Goal: Find specific page/section: Find specific page/section

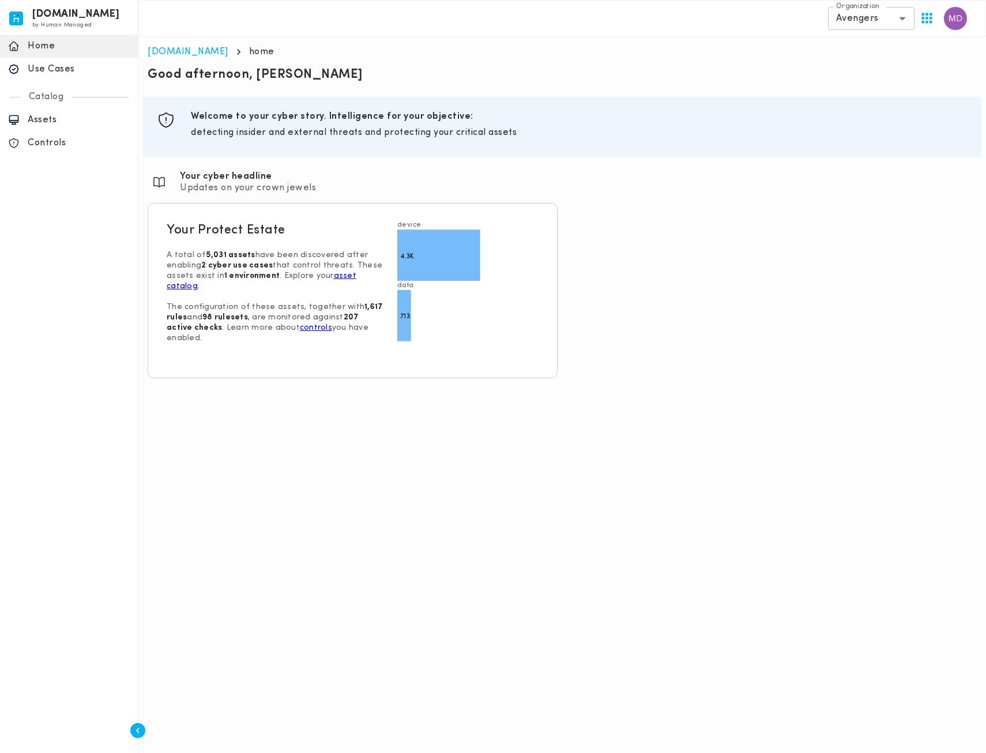
click at [44, 244] on div "[DOMAIN_NAME] by Human Managed {"resourceSet":[{"resourceId":"invicta-io/web/na…" at bounding box center [69, 376] width 138 height 753
click at [37, 121] on p "Assets" at bounding box center [79, 120] width 102 height 12
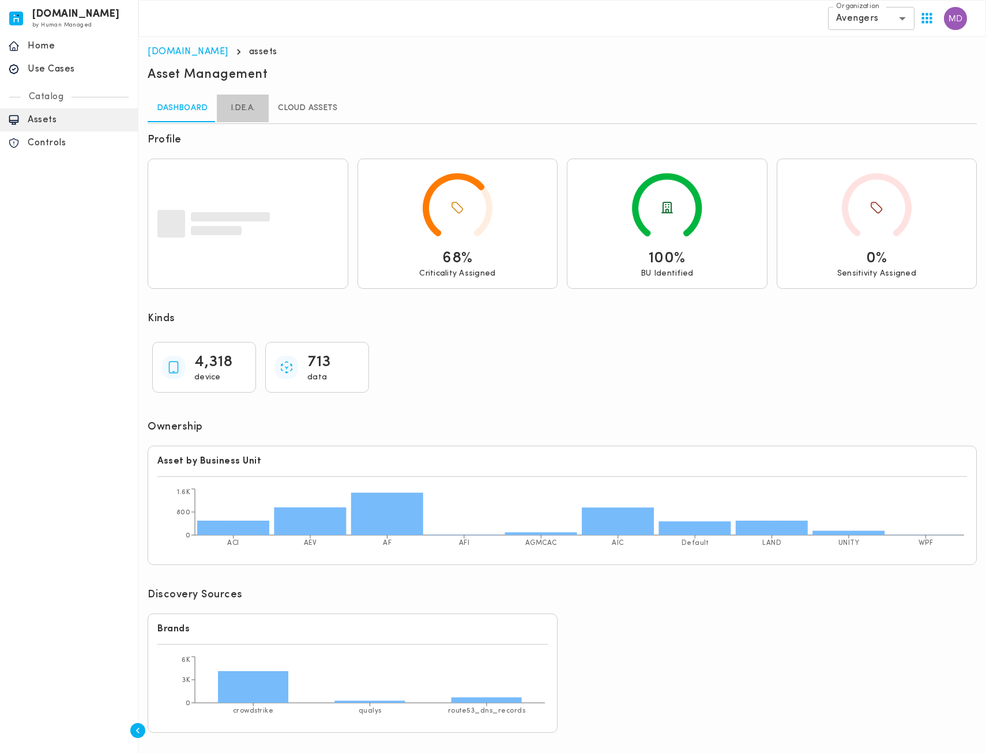
click at [238, 117] on link "I.DE.A." at bounding box center [243, 109] width 52 height 28
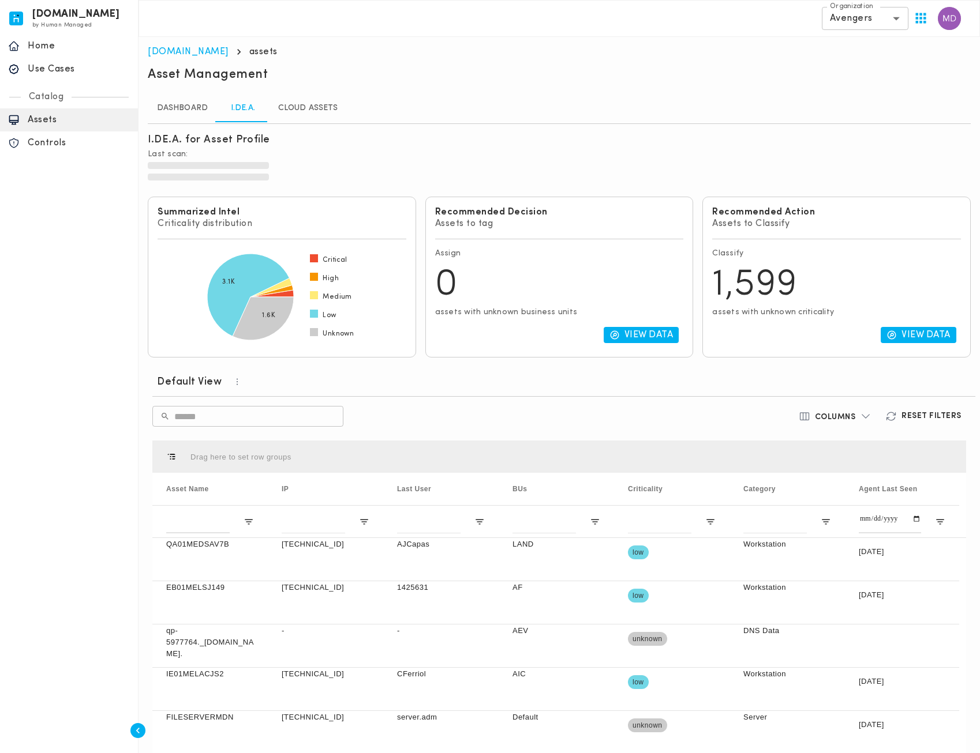
click at [175, 113] on link "Dashboard" at bounding box center [182, 109] width 69 height 28
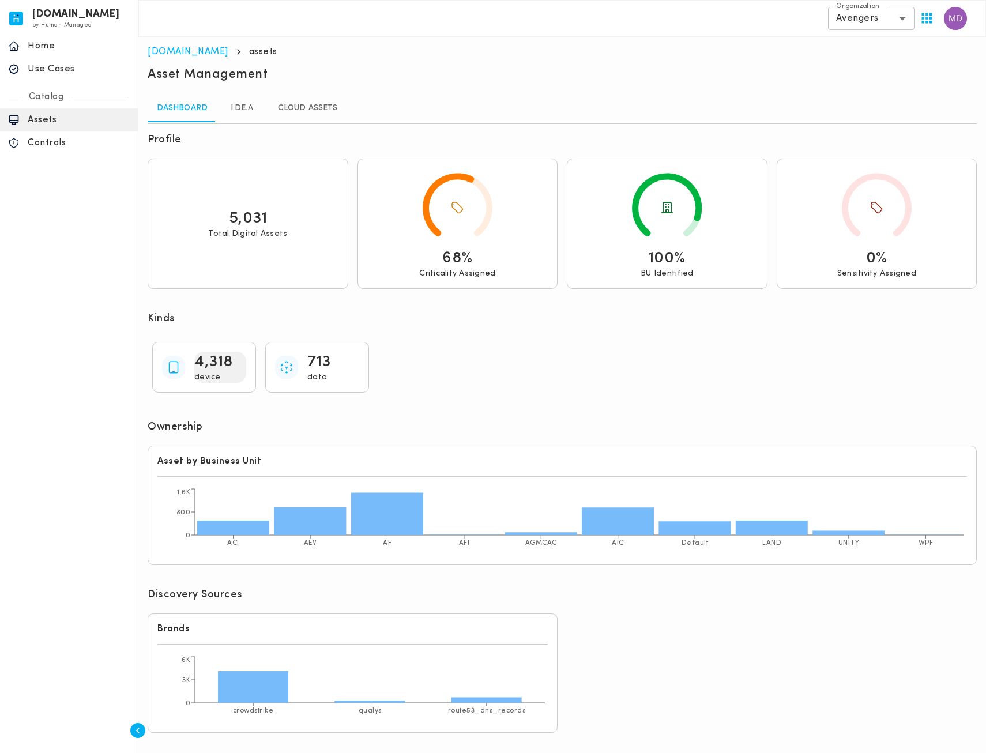
click at [207, 363] on p "4,318" at bounding box center [213, 362] width 39 height 21
